Goal: Task Accomplishment & Management: Use online tool/utility

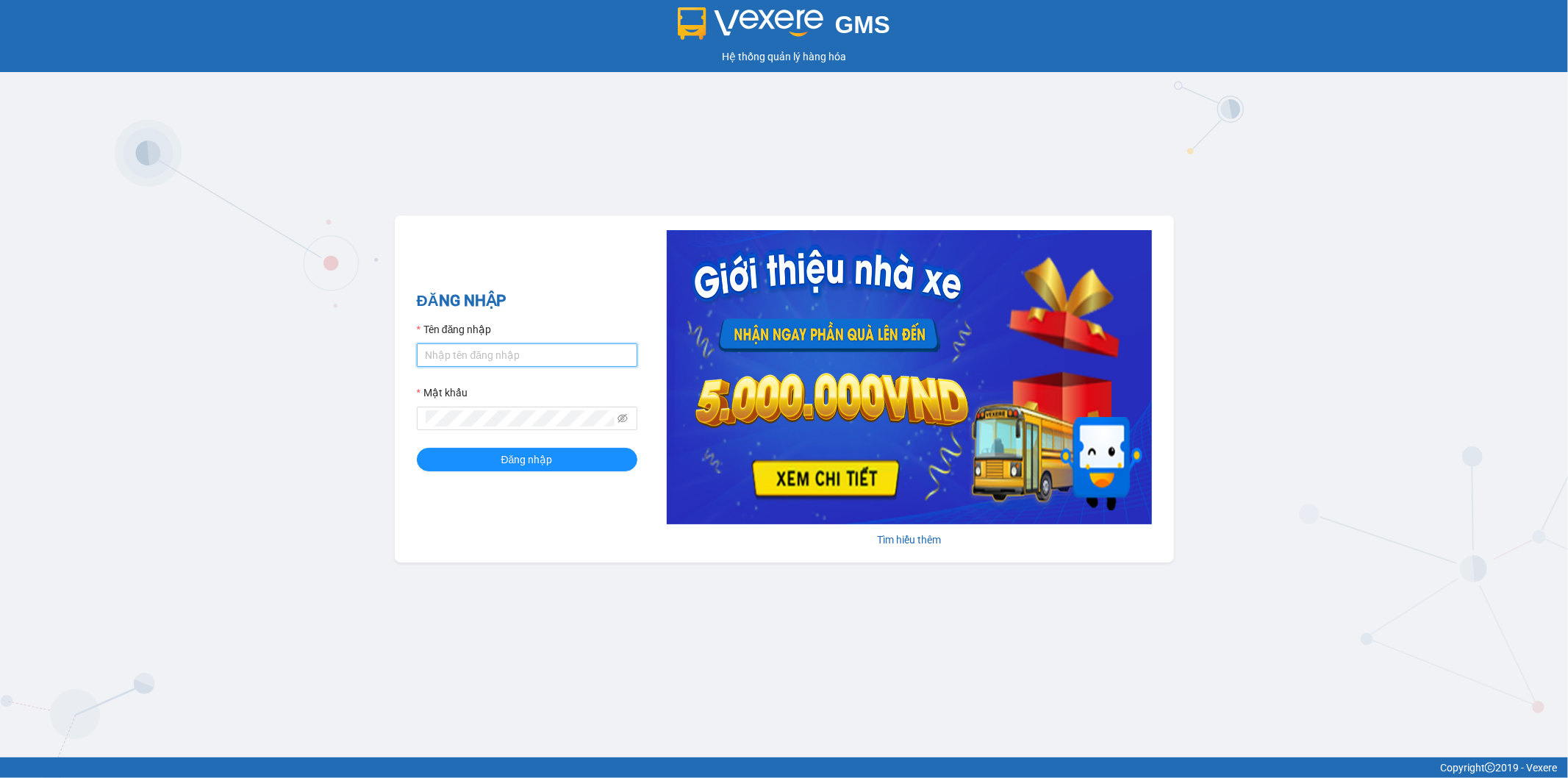
click at [547, 356] on input "Tên đăng nhập" at bounding box center [527, 356] width 221 height 24
click at [425, 356] on input "an.[PERSON_NAME]" at bounding box center [527, 356] width 221 height 24
click at [424, 358] on input "an.[PERSON_NAME]" at bounding box center [527, 356] width 221 height 24
type input "hoaian.minhtam"
click at [417, 448] on button "Đăng nhập" at bounding box center [527, 460] width 221 height 24
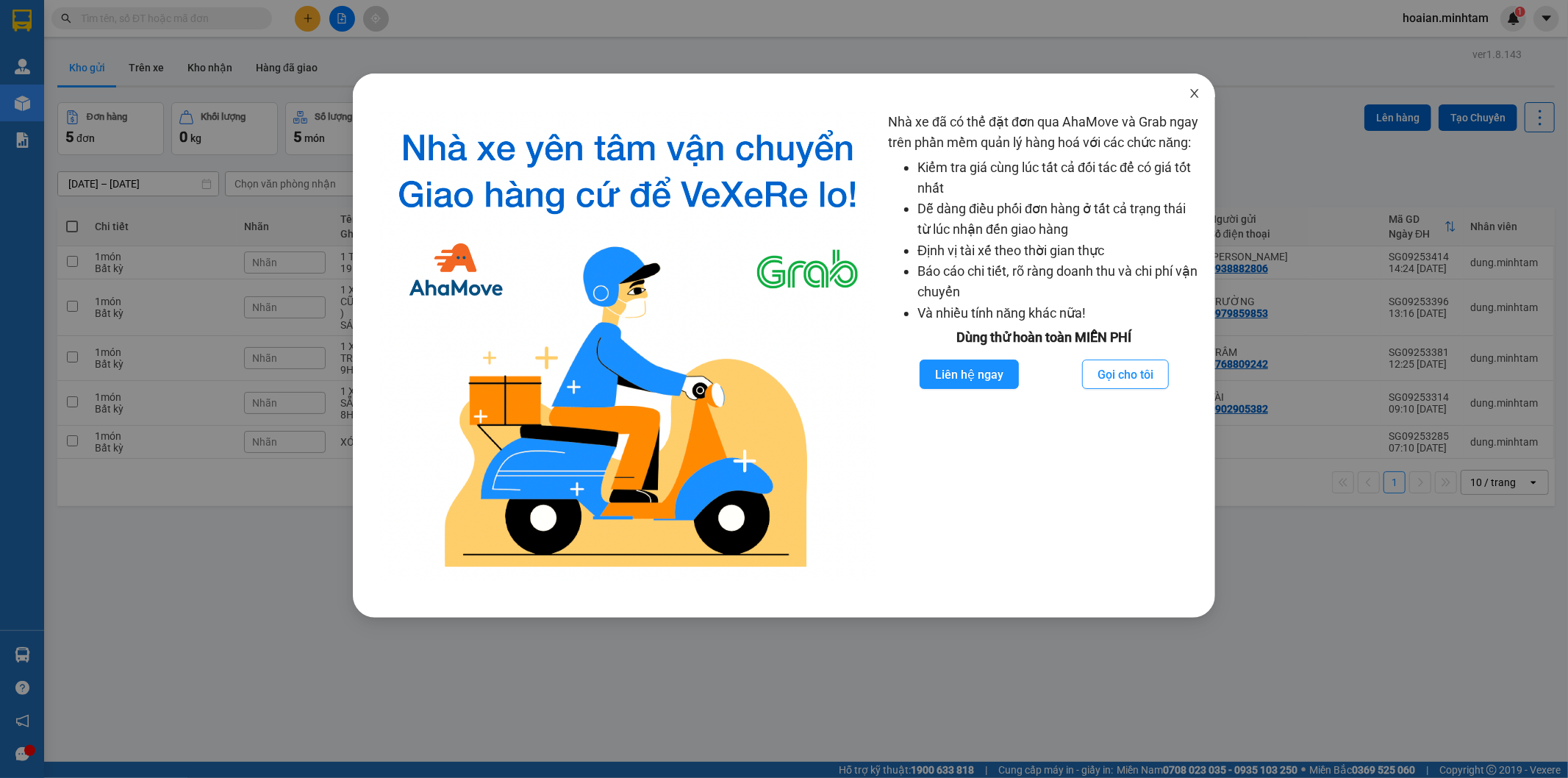
click at [1194, 93] on icon "close" at bounding box center [1194, 93] width 8 height 9
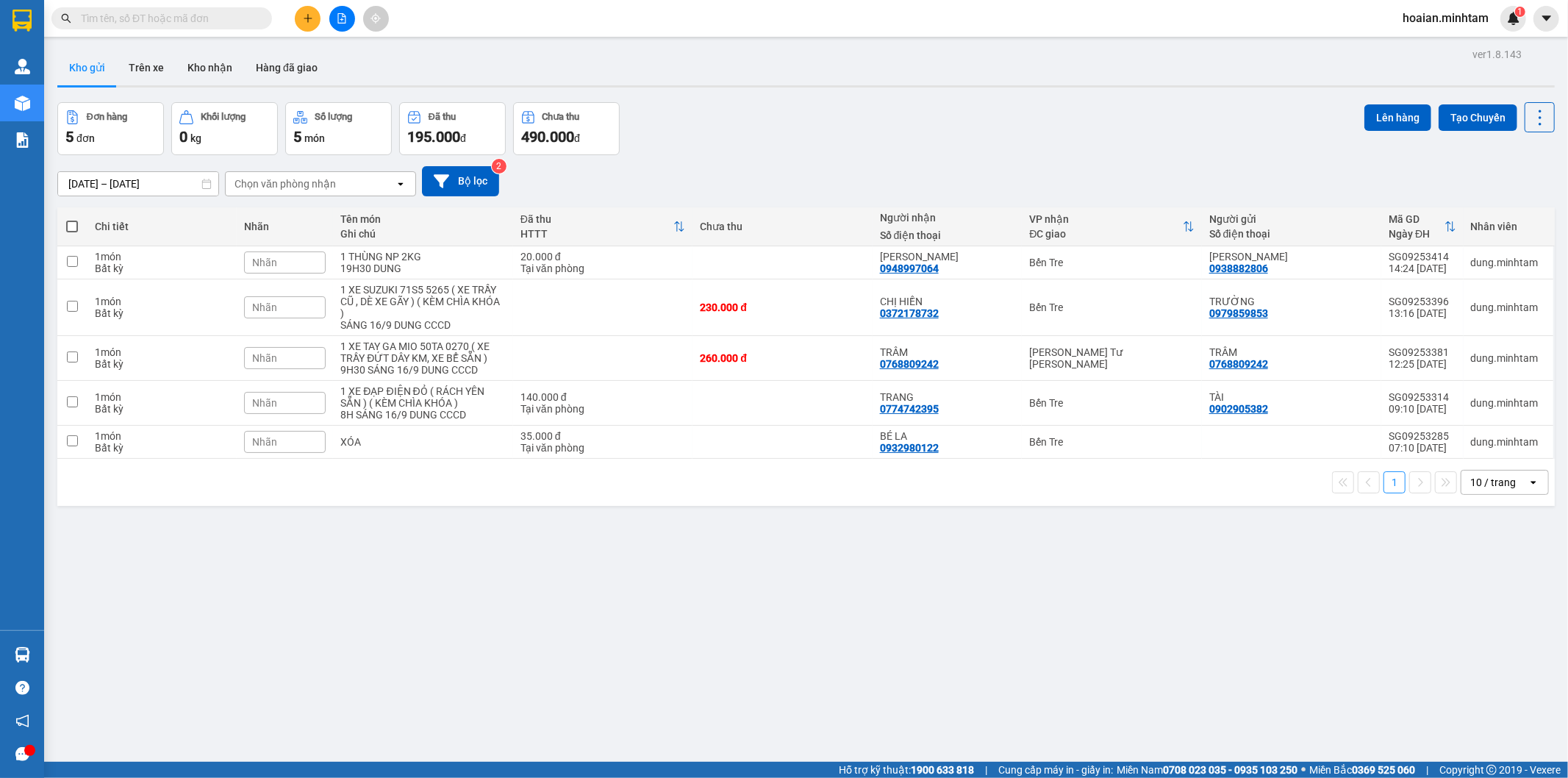
click at [1164, 145] on div "Đơn hàng 5 đơn [PERSON_NAME] 0 kg Số [PERSON_NAME] 5 món Đã thu 195.000 [PERSON…" at bounding box center [806, 129] width 1497 height 53
click at [941, 155] on div "13/09/2025 – 15/09/2025 Press the down arrow key to interact with the calendar …" at bounding box center [806, 181] width 1497 height 52
click at [828, 264] on td at bounding box center [782, 263] width 179 height 33
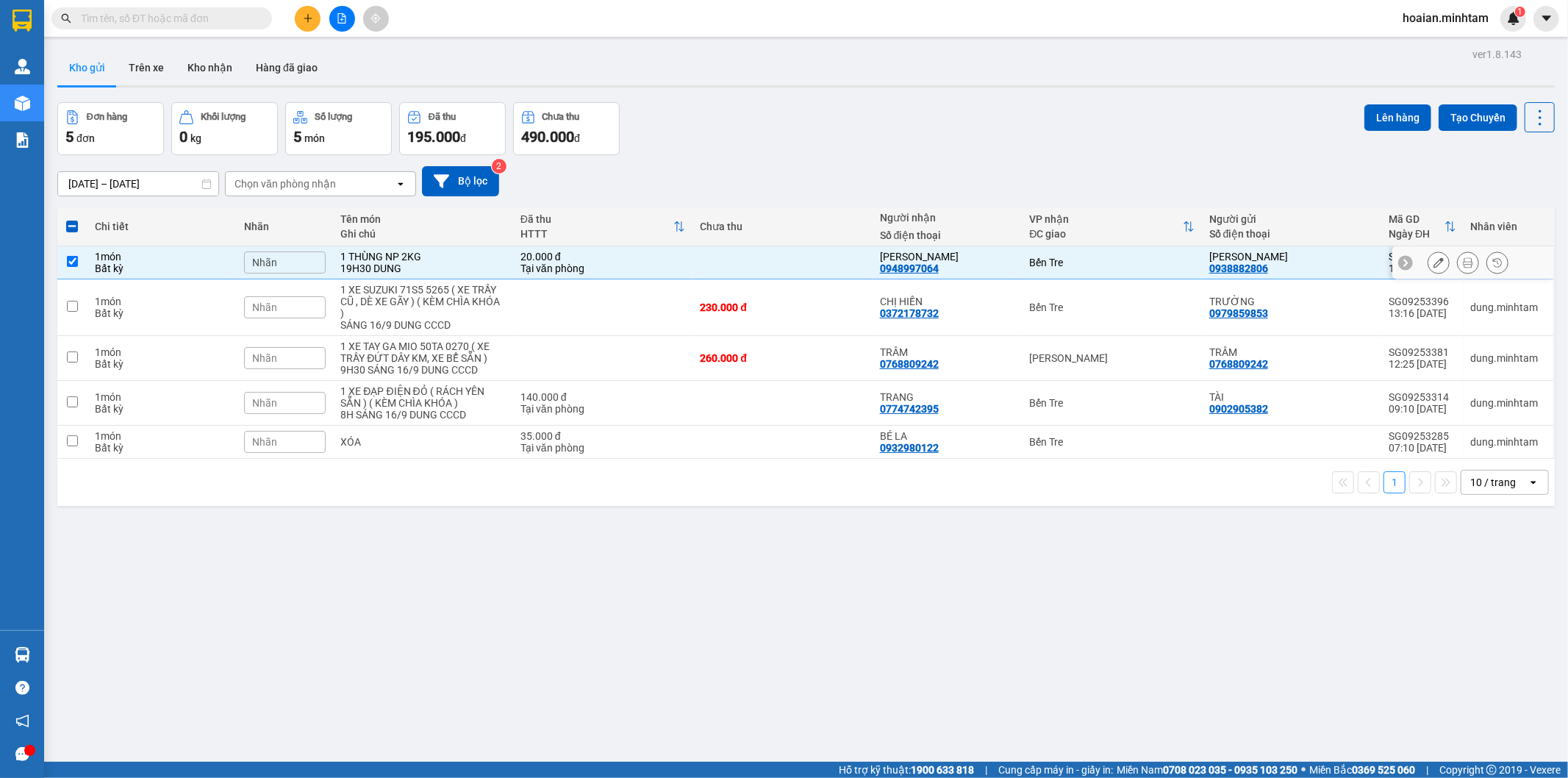
click at [828, 263] on td at bounding box center [782, 263] width 179 height 33
checkbox input "false"
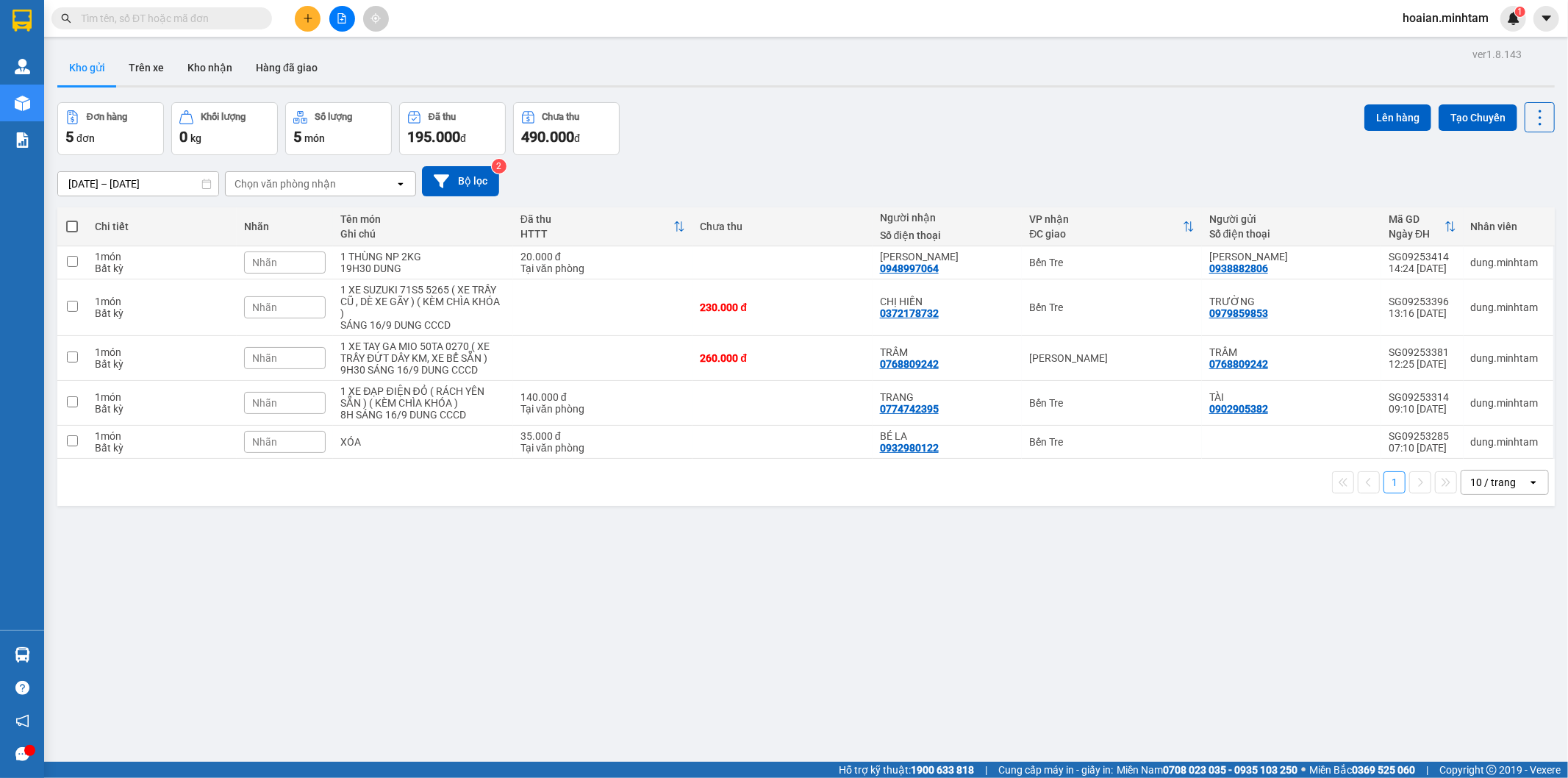
click at [842, 150] on div "Đơn hàng 5 đơn [PERSON_NAME] 0 kg Số [PERSON_NAME] 5 món Đã thu 195.000 [PERSON…" at bounding box center [806, 129] width 1497 height 53
drag, startPoint x: 842, startPoint y: 150, endPoint x: 773, endPoint y: 157, distance: 69.4
click at [773, 157] on div "13/09/2025 – 15/09/2025 Press the down arrow key to interact with the calendar …" at bounding box center [806, 181] width 1497 height 52
click at [802, 138] on div "Đơn hàng 5 đơn [PERSON_NAME] 0 kg Số [PERSON_NAME] 5 món Đã thu 195.000 [PERSON…" at bounding box center [806, 129] width 1497 height 53
